Goal: Subscribe to service/newsletter

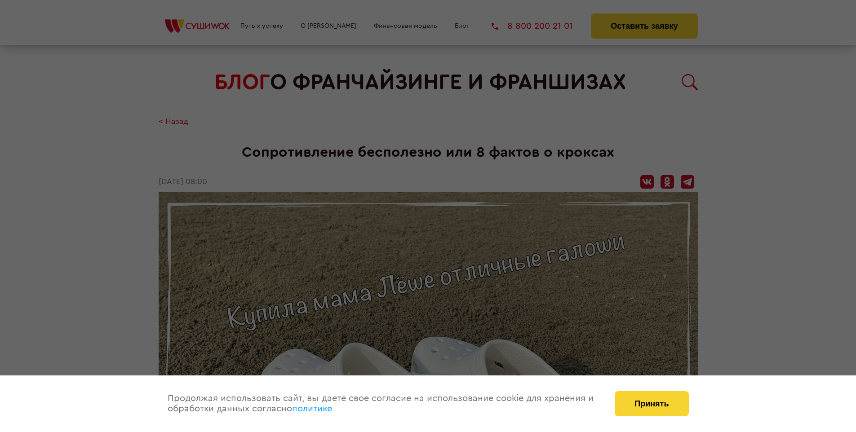
scroll to position [1578, 0]
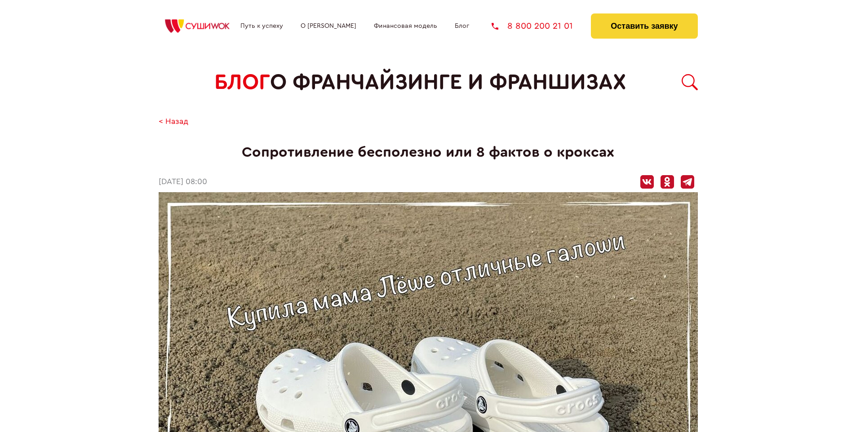
scroll to position [1578, 0]
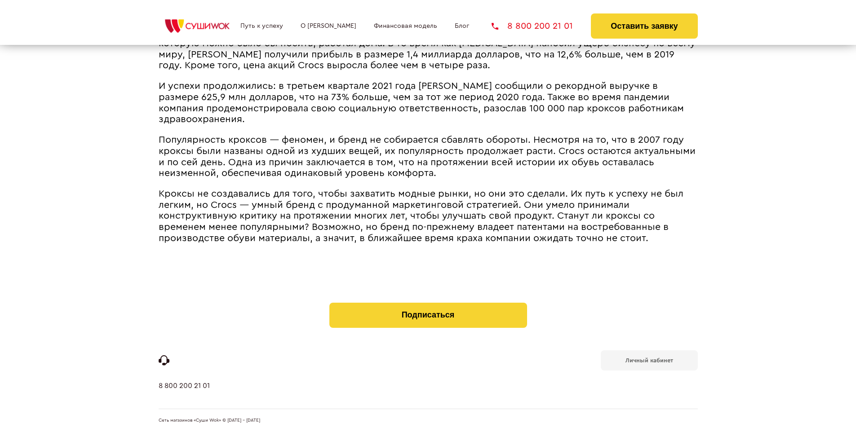
click at [649, 359] on b "Личный кабинет" at bounding box center [649, 361] width 48 height 6
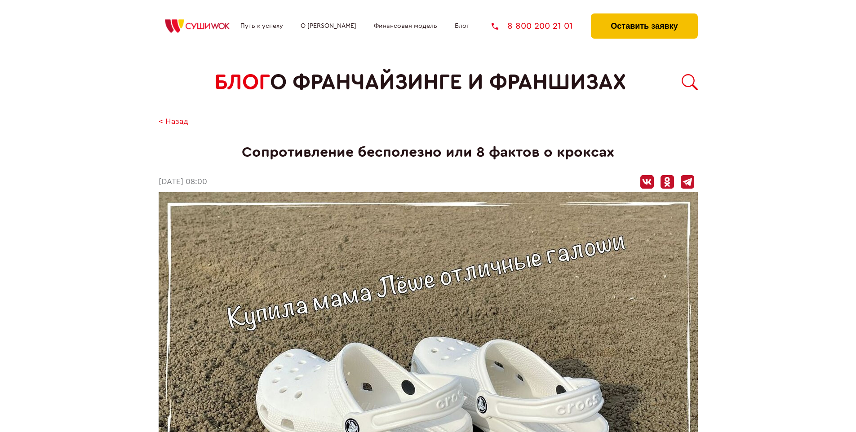
click at [644, 16] on button "Оставить заявку" at bounding box center [644, 25] width 106 height 25
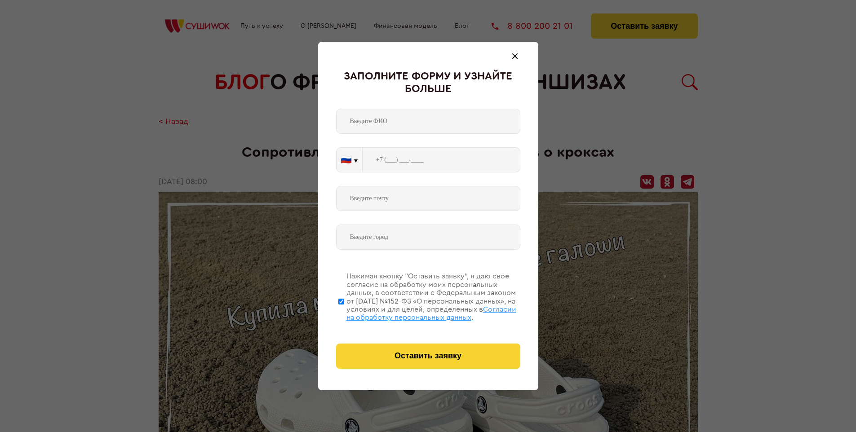
click at [416, 312] on span "Согласии на обработку персональных данных" at bounding box center [431, 313] width 170 height 15
click at [344, 312] on input "Нажимая кнопку “Оставить заявку”, я даю свое согласие на обработку моих персона…" at bounding box center [341, 301] width 6 height 72
checkbox input "false"
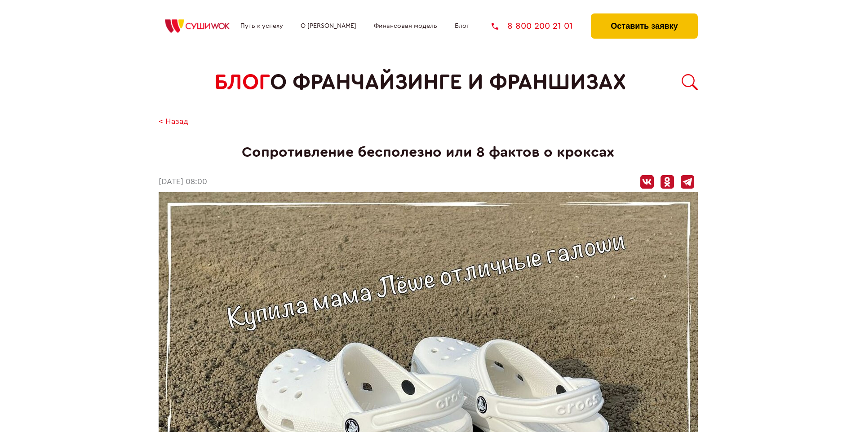
click at [644, 16] on button "Оставить заявку" at bounding box center [644, 25] width 106 height 25
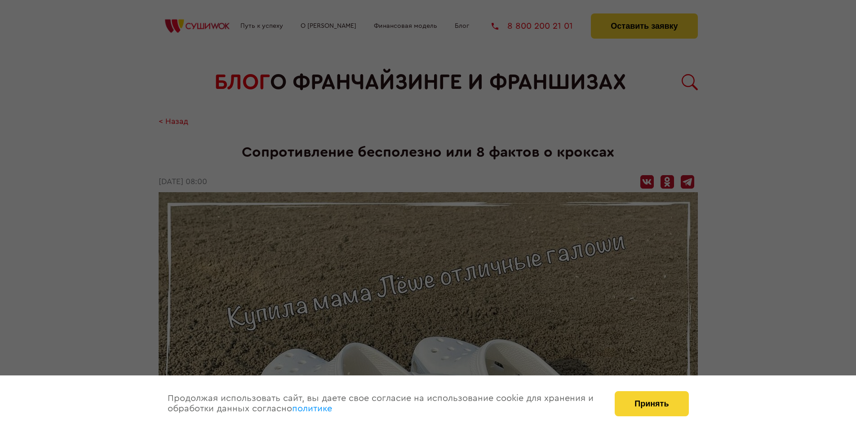
scroll to position [1578, 0]
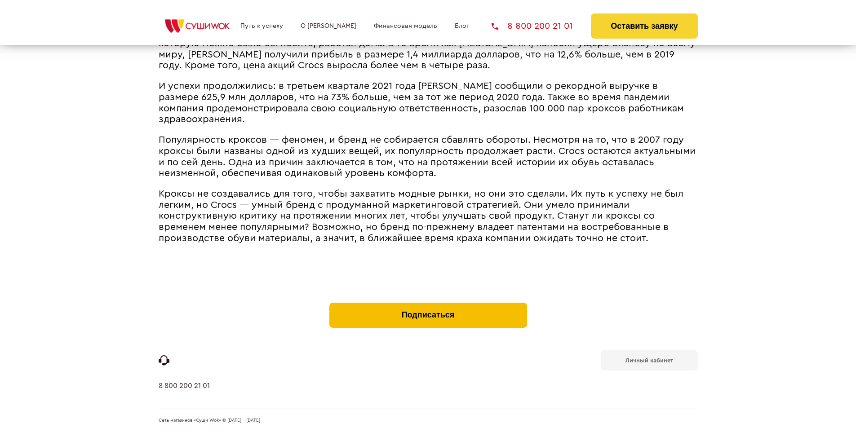
click at [428, 305] on button "Подписаться" at bounding box center [428, 315] width 198 height 25
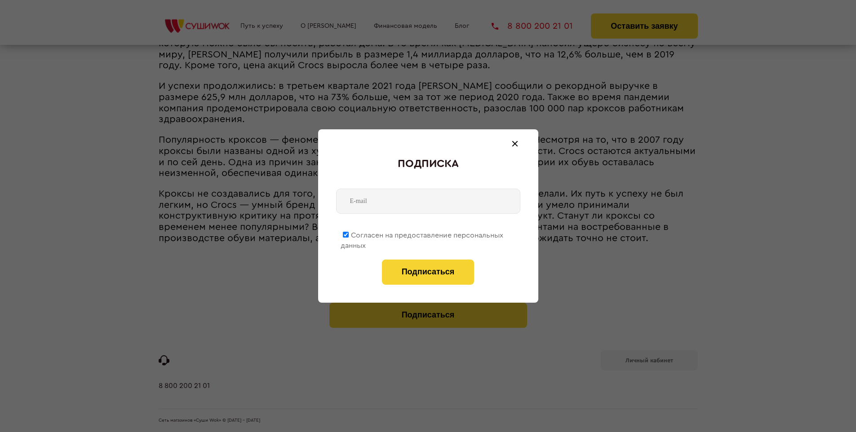
click at [422, 234] on span "Согласен на предоставление персональных данных" at bounding box center [421, 241] width 163 height 18
click at [349, 234] on input "Согласен на предоставление персональных данных" at bounding box center [346, 235] width 6 height 6
checkbox input "false"
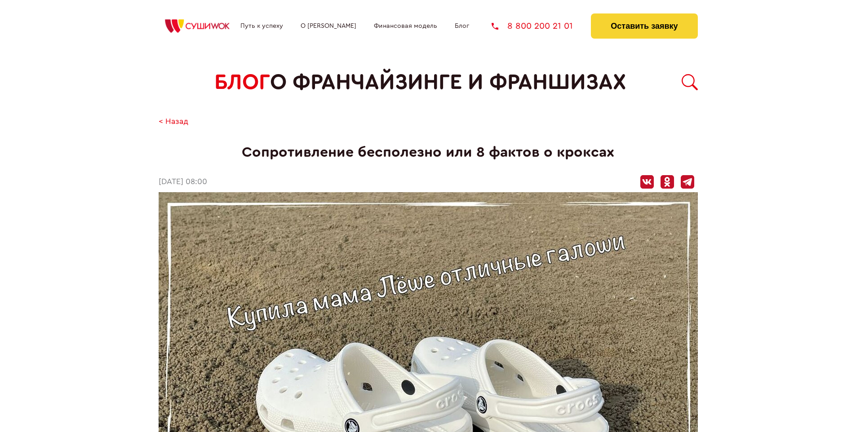
scroll to position [1578, 0]
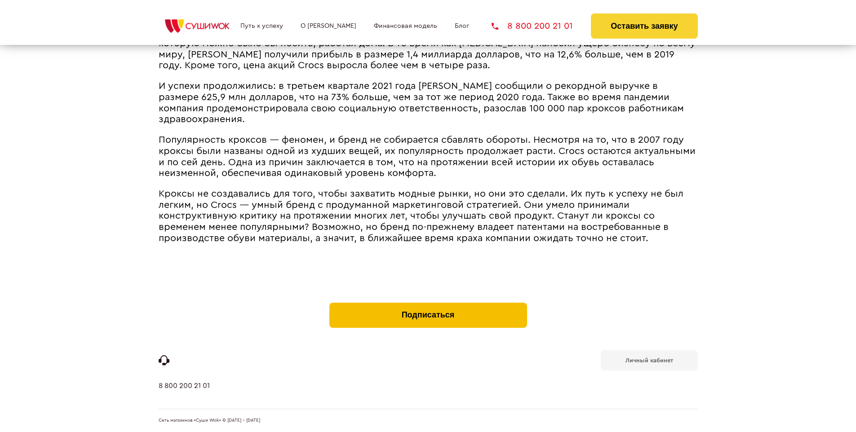
click at [428, 305] on button "Подписаться" at bounding box center [428, 315] width 198 height 25
